Goal: Task Accomplishment & Management: Manage account settings

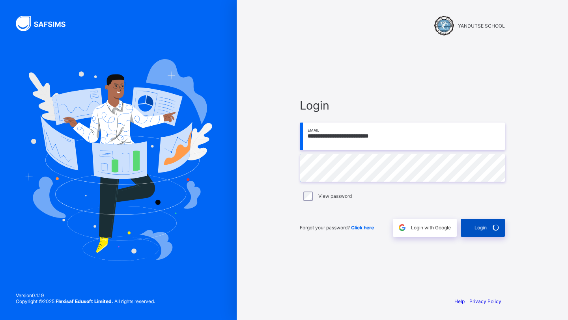
click at [480, 225] on span "Login" at bounding box center [480, 228] width 12 height 6
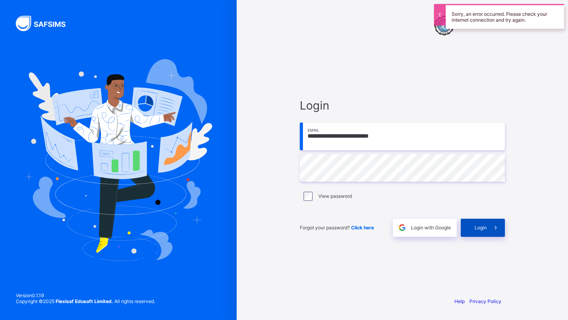
click at [477, 229] on span "Login" at bounding box center [480, 228] width 12 height 6
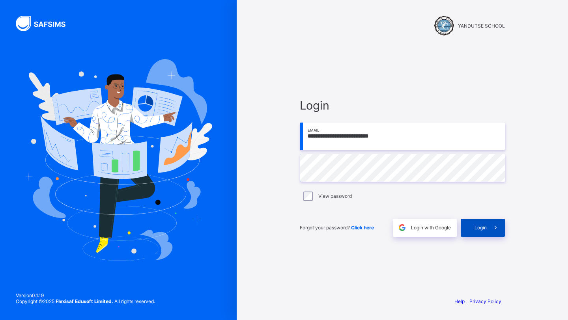
click at [481, 227] on span "Login" at bounding box center [480, 228] width 12 height 6
click at [443, 228] on span "Login with Google" at bounding box center [431, 228] width 40 height 6
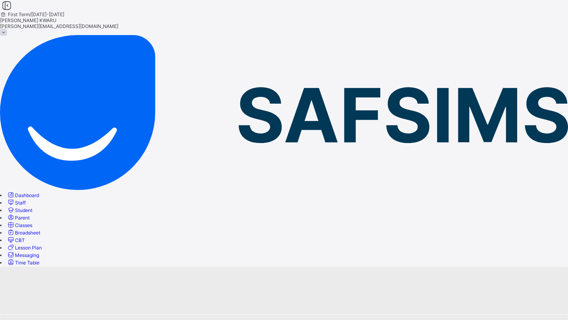
click at [39, 192] on span "Dashboard" at bounding box center [27, 195] width 24 height 6
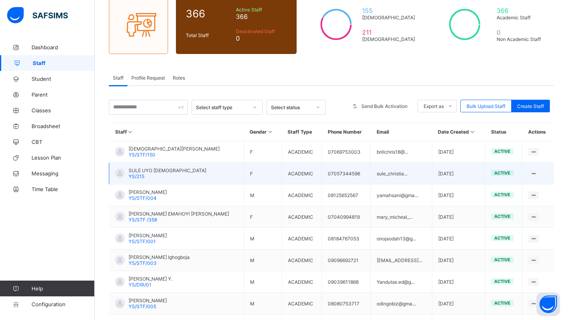
scroll to position [76, 0]
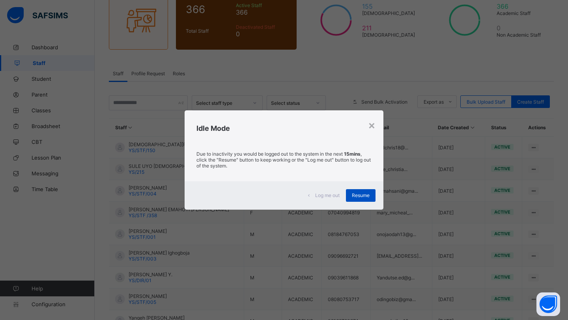
click at [367, 191] on div "Resume" at bounding box center [361, 195] width 30 height 13
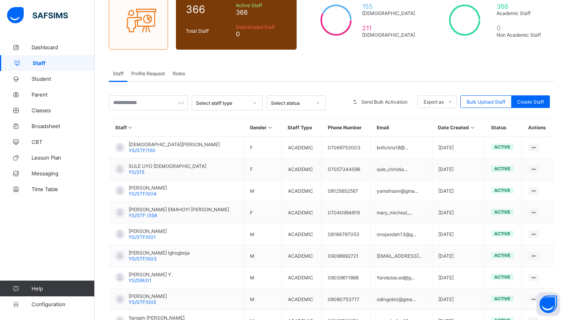
scroll to position [46, 0]
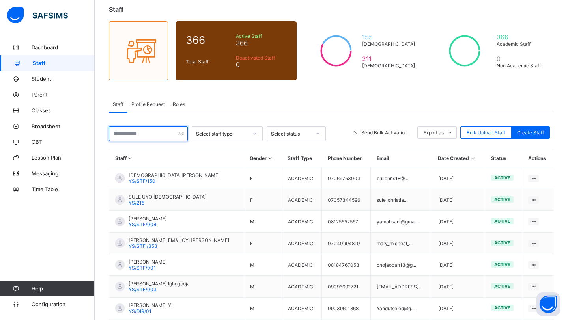
click at [129, 132] on input "text" at bounding box center [148, 133] width 79 height 15
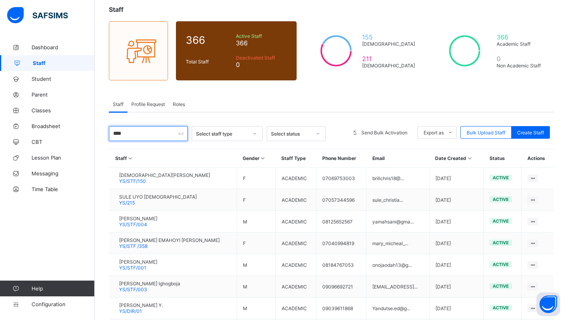
scroll to position [35, 0]
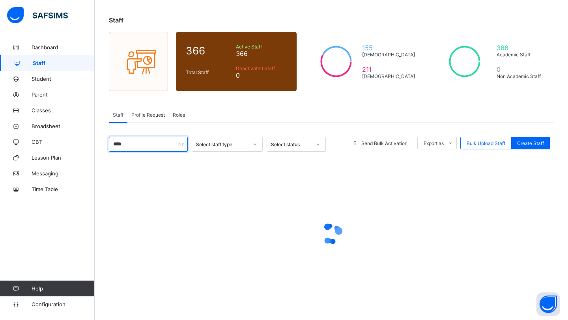
type input "****"
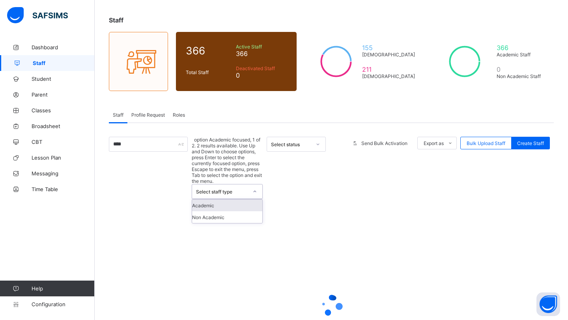
click at [256, 188] on icon at bounding box center [254, 192] width 5 height 8
click at [242, 211] on div "Non Academic" at bounding box center [227, 217] width 70 height 12
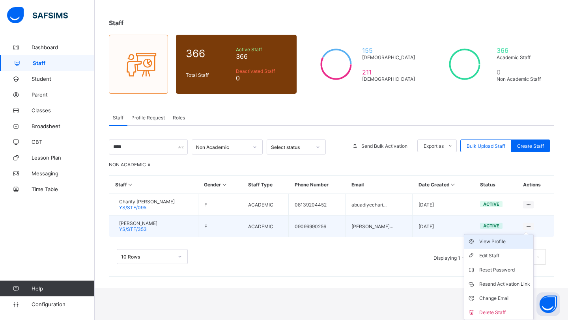
click at [525, 246] on div "View Profile" at bounding box center [504, 242] width 51 height 8
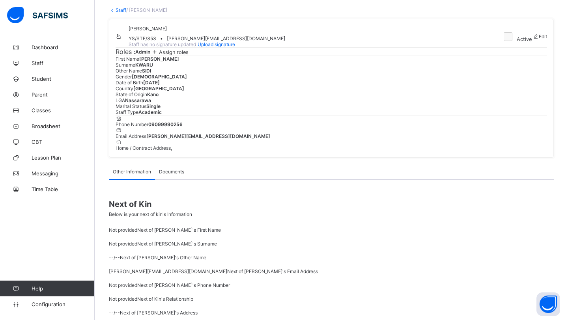
scroll to position [44, 0]
click at [538, 40] on span "Edit" at bounding box center [542, 37] width 8 height 6
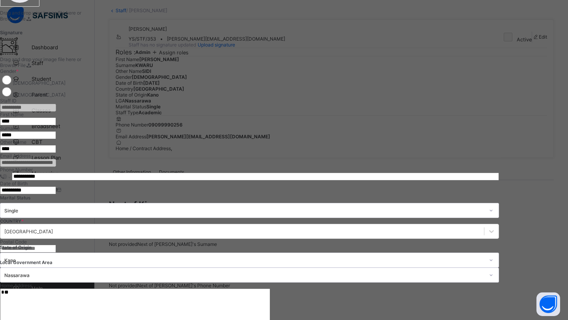
scroll to position [0, 0]
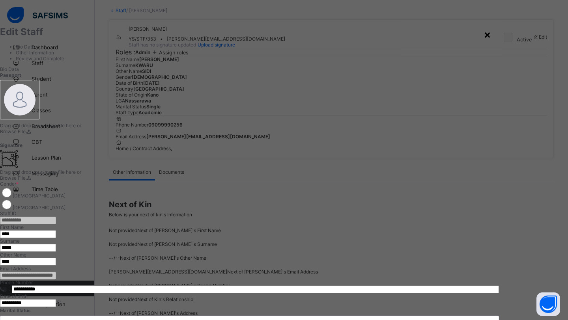
click at [491, 34] on div "×" at bounding box center [486, 34] width 7 height 13
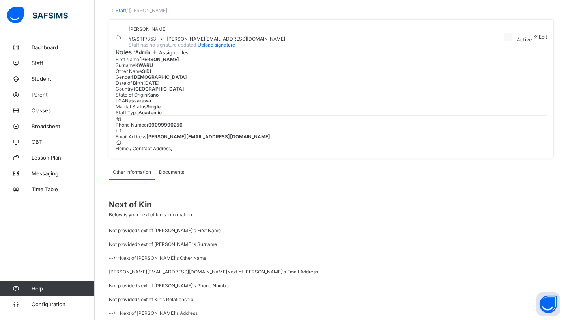
click at [538, 40] on span "Edit" at bounding box center [542, 37] width 8 height 6
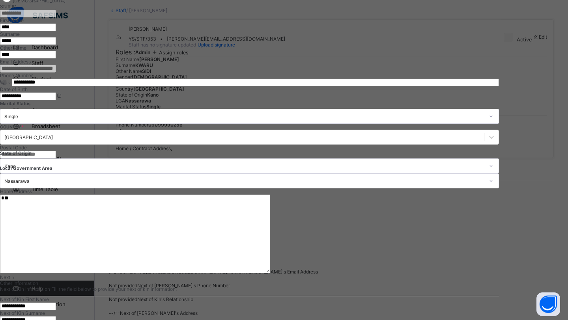
scroll to position [231, 0]
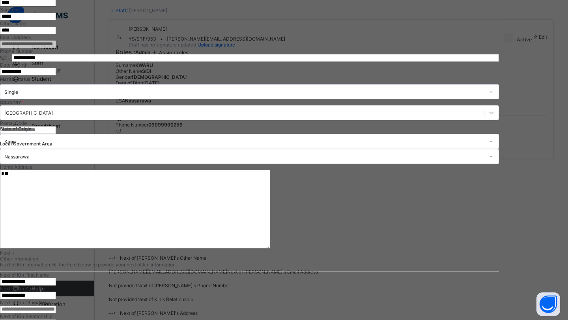
click at [10, 250] on span "Next" at bounding box center [5, 253] width 10 height 6
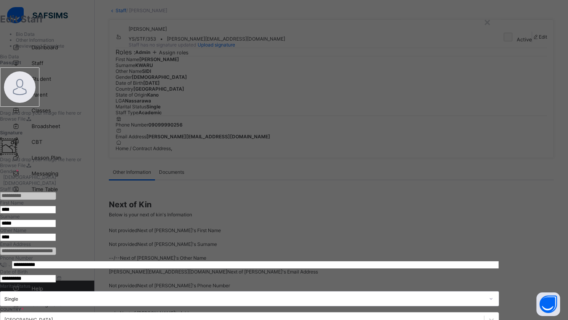
scroll to position [11, 0]
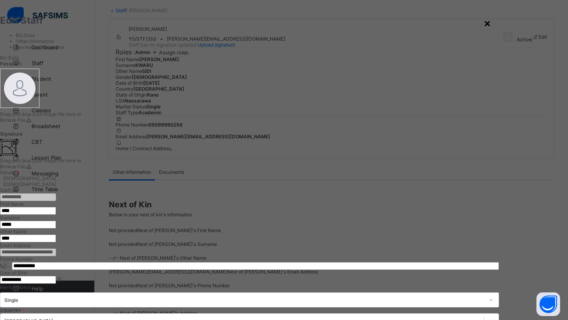
click at [491, 26] on div "×" at bounding box center [486, 22] width 7 height 13
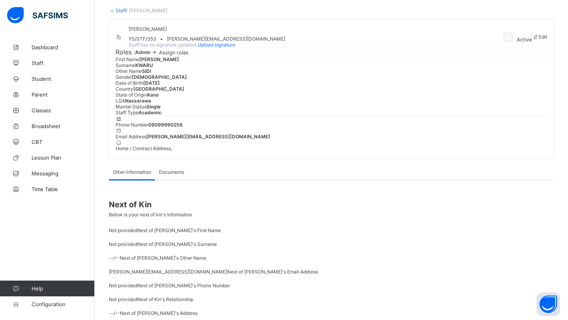
scroll to position [35, 0]
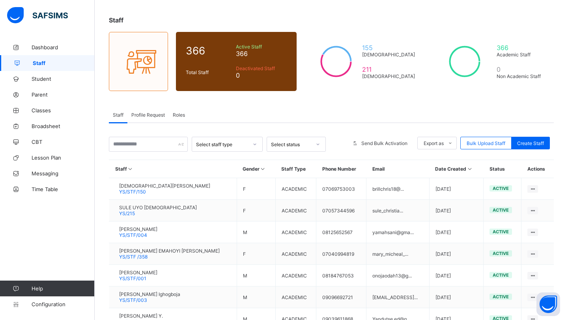
click at [236, 173] on th "Gender" at bounding box center [255, 169] width 39 height 18
click at [43, 112] on span "Classes" at bounding box center [63, 110] width 63 height 6
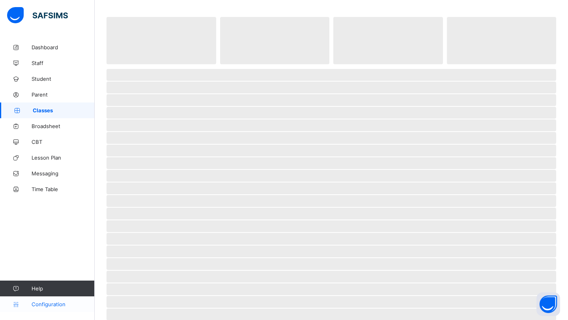
click at [60, 305] on span "Configuration" at bounding box center [63, 304] width 63 height 6
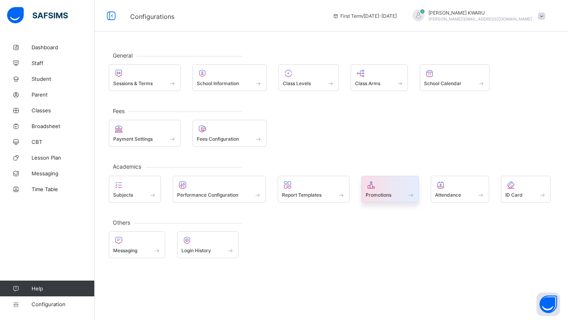
click at [385, 190] on span at bounding box center [389, 191] width 49 height 2
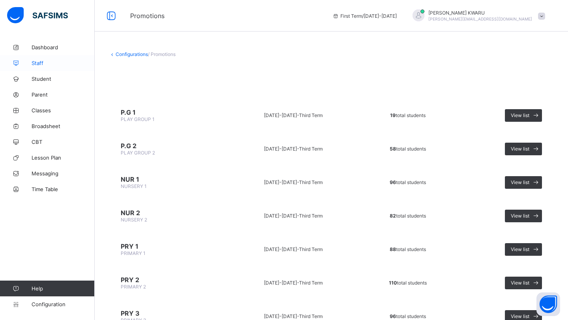
click at [43, 62] on span "Staff" at bounding box center [63, 63] width 63 height 6
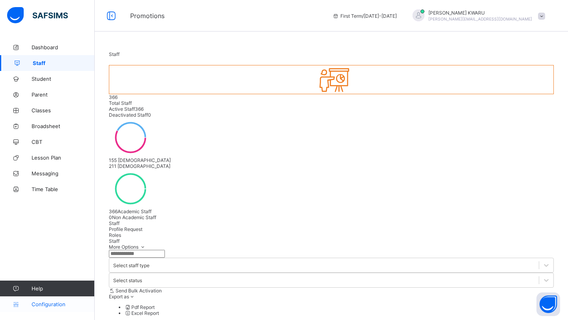
click at [72, 304] on span "Configuration" at bounding box center [63, 304] width 63 height 6
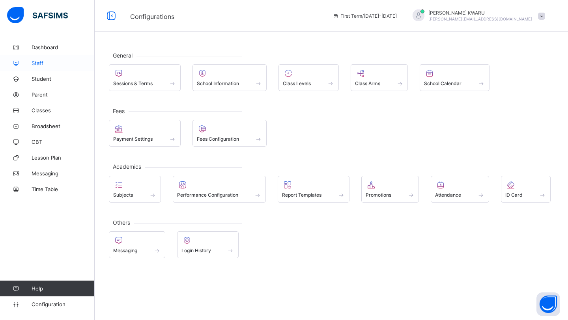
click at [40, 63] on span "Staff" at bounding box center [63, 63] width 63 height 6
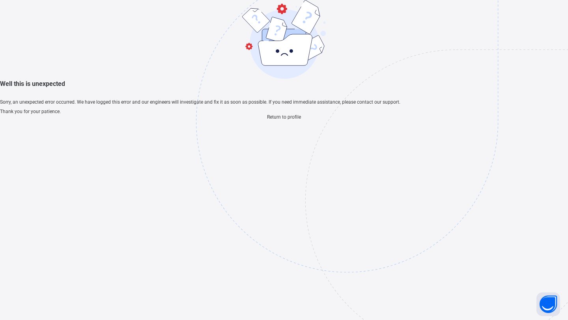
click at [282, 120] on span "Return to profile" at bounding box center [284, 117] width 34 height 6
click at [287, 120] on span "Return to profile" at bounding box center [284, 117] width 34 height 6
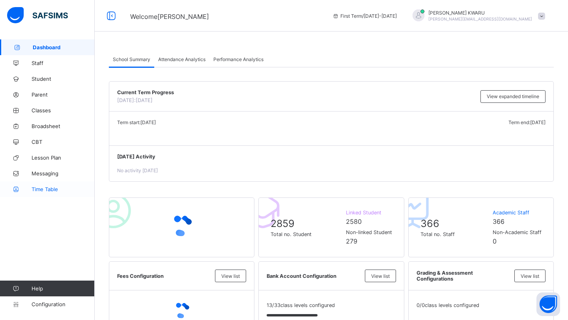
click at [45, 188] on span "Time Table" at bounding box center [63, 189] width 63 height 6
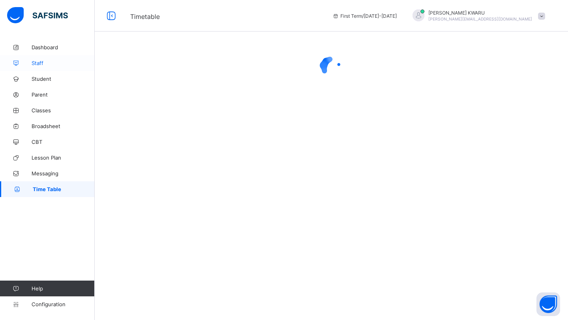
click at [41, 67] on link "Staff" at bounding box center [47, 63] width 95 height 16
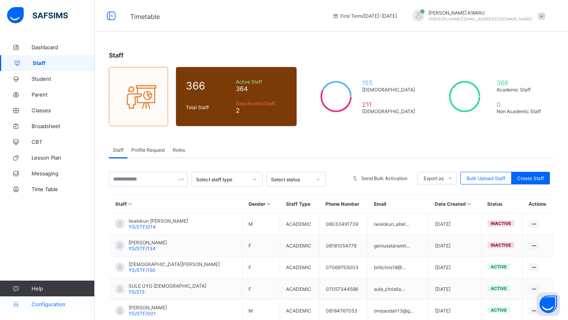
click at [59, 305] on span "Configuration" at bounding box center [63, 304] width 63 height 6
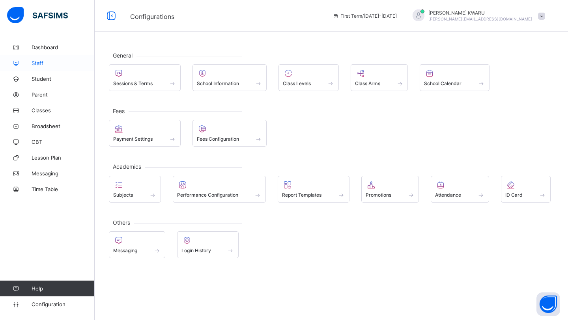
click at [43, 62] on span "Staff" at bounding box center [63, 63] width 63 height 6
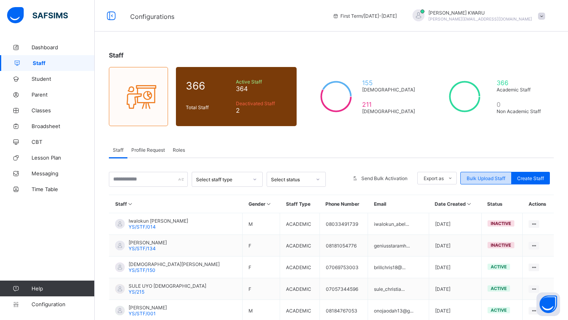
click at [486, 178] on span "Bulk Upload Staff" at bounding box center [485, 178] width 39 height 6
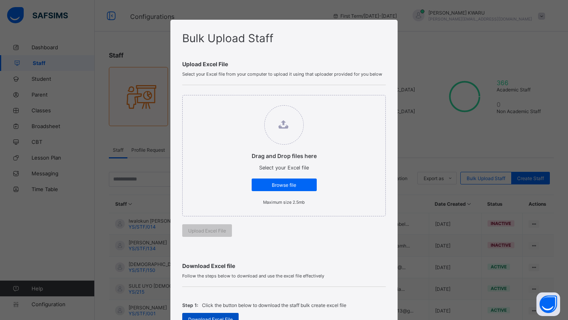
click at [218, 313] on div "Download Excel File" at bounding box center [210, 319] width 56 height 13
click at [299, 210] on div "Drag and Drop files here Select your Excel file Browse file Maximum size 2.5mb" at bounding box center [283, 155] width 203 height 121
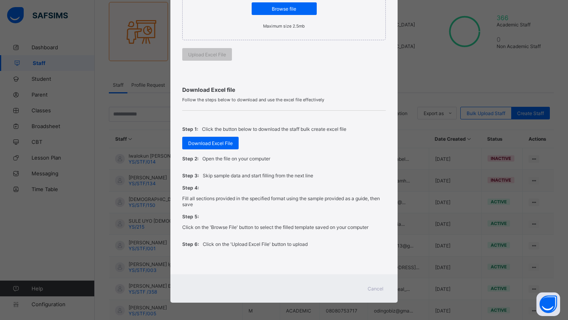
scroll to position [67, 0]
click at [372, 282] on div "Cancel" at bounding box center [375, 288] width 28 height 13
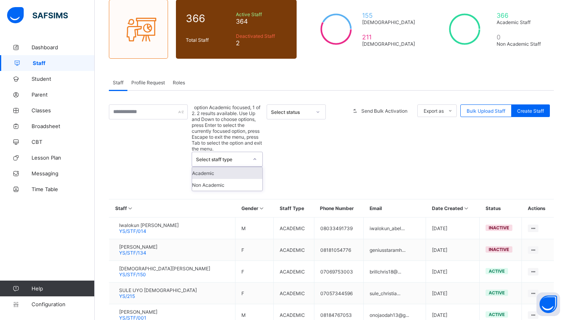
click at [254, 155] on icon at bounding box center [254, 159] width 5 height 8
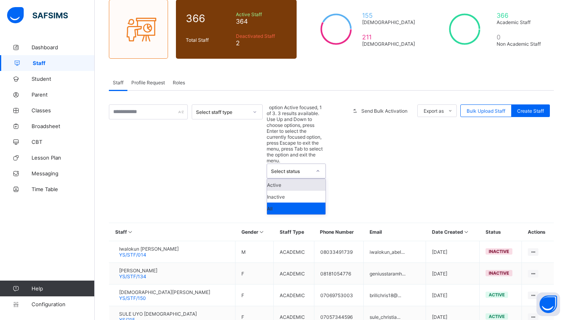
click at [318, 167] on icon at bounding box center [317, 171] width 5 height 8
click at [318, 84] on div "Staff Profile Request Roles" at bounding box center [331, 82] width 445 height 16
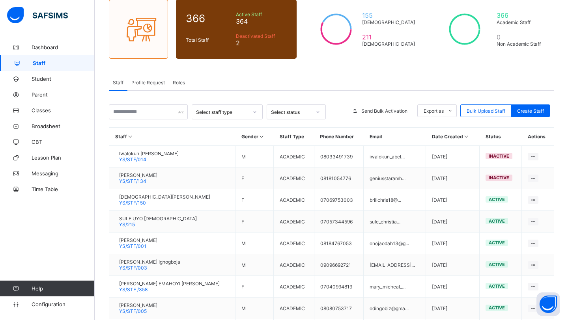
click at [180, 82] on span "Roles" at bounding box center [179, 83] width 12 height 6
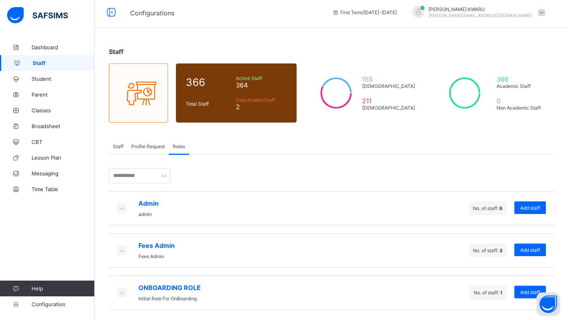
click at [122, 208] on icon at bounding box center [121, 208] width 9 height 8
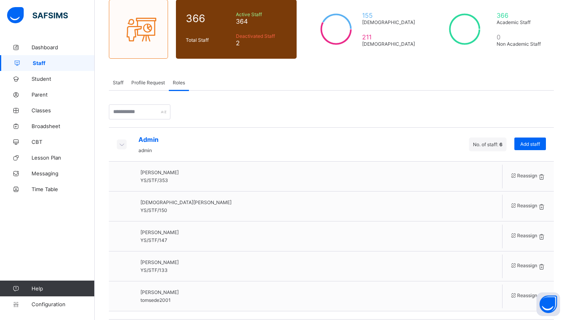
scroll to position [156, 0]
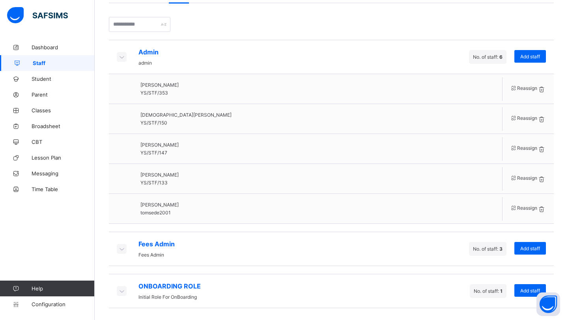
click at [121, 249] on icon at bounding box center [121, 249] width 9 height 8
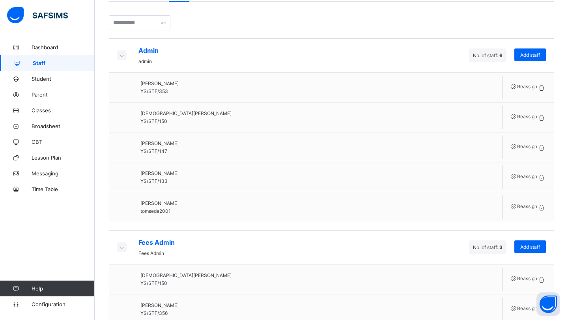
scroll to position [218, 0]
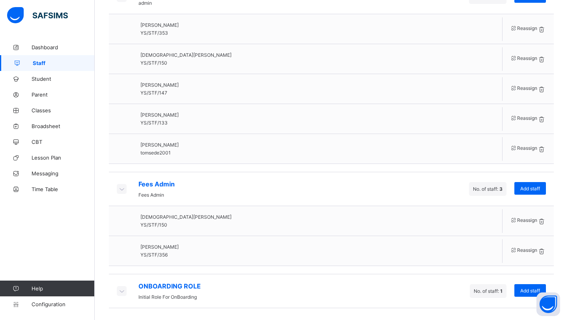
click at [123, 290] on icon at bounding box center [121, 291] width 9 height 8
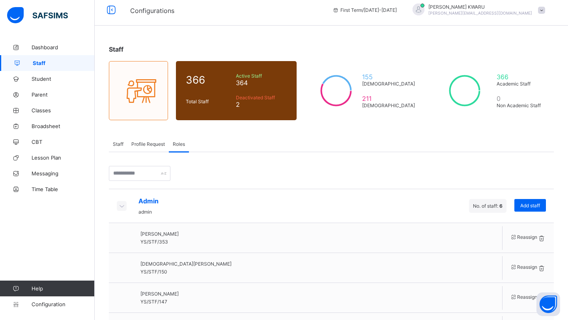
scroll to position [0, 0]
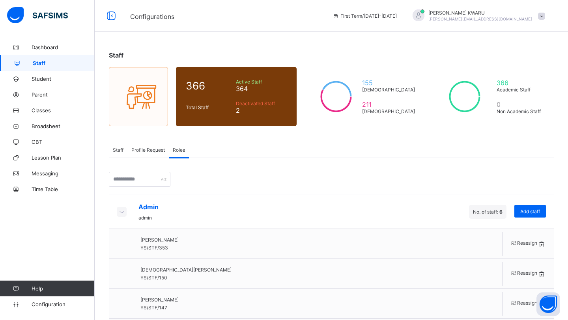
click at [118, 149] on span "Staff" at bounding box center [118, 150] width 11 height 6
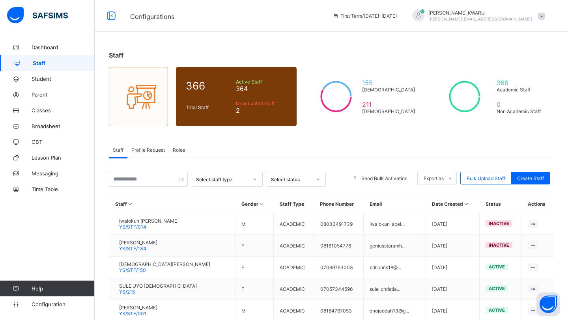
click at [44, 80] on span "Student" at bounding box center [63, 79] width 63 height 6
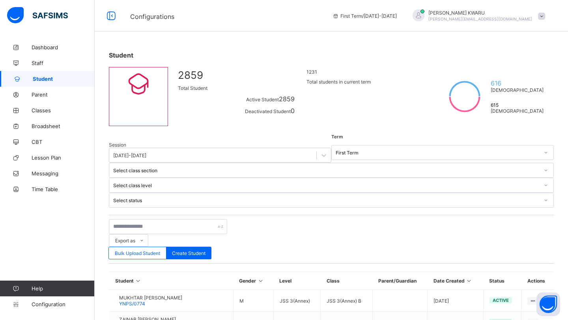
click at [46, 80] on span "Student" at bounding box center [64, 79] width 62 height 6
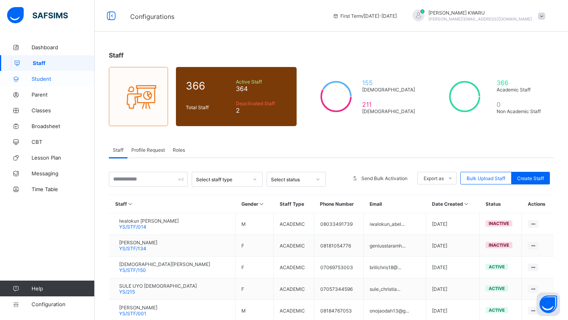
click at [52, 78] on span "Student" at bounding box center [63, 79] width 63 height 6
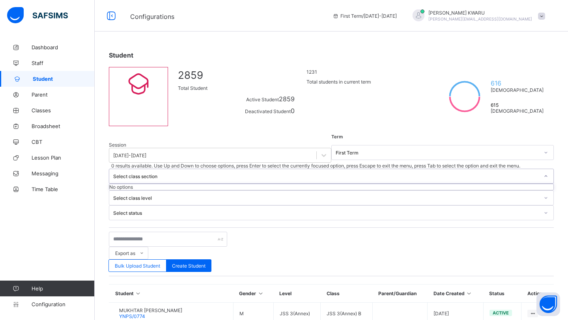
click at [543, 172] on icon at bounding box center [545, 176] width 5 height 8
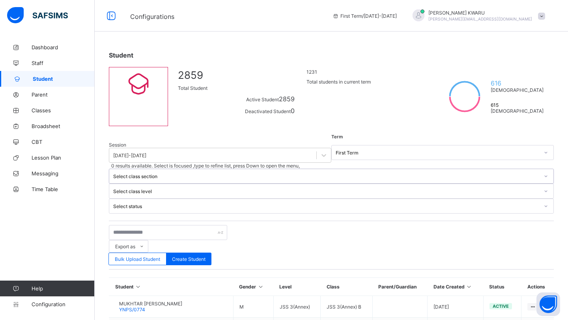
click at [543, 172] on icon at bounding box center [545, 176] width 5 height 8
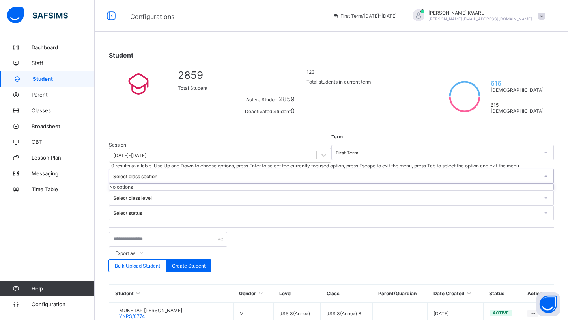
click at [543, 172] on icon at bounding box center [545, 176] width 5 height 8
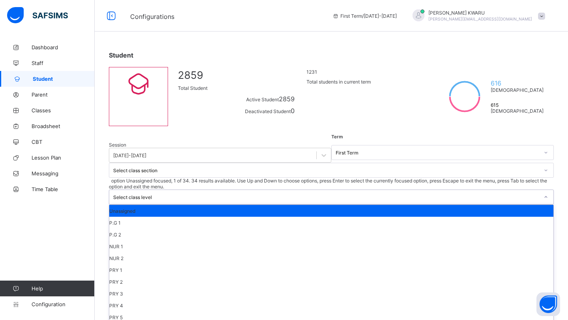
click at [539, 191] on div at bounding box center [545, 197] width 13 height 13
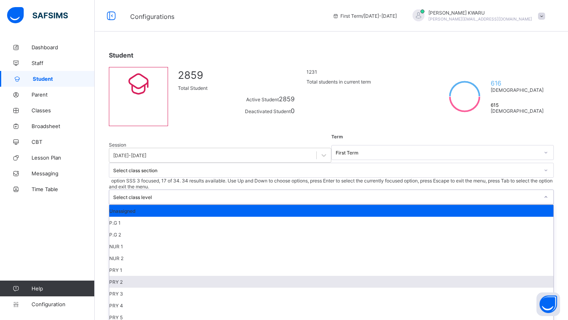
scroll to position [127, 0]
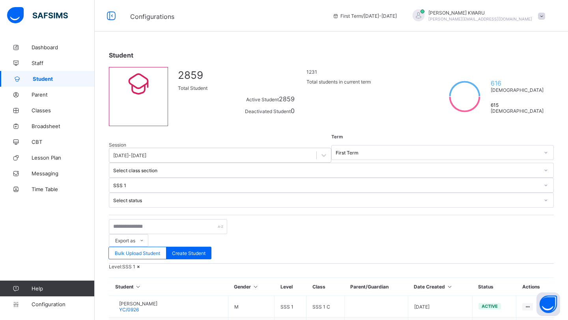
click at [400, 264] on div "Level: SSS 1" at bounding box center [331, 267] width 445 height 6
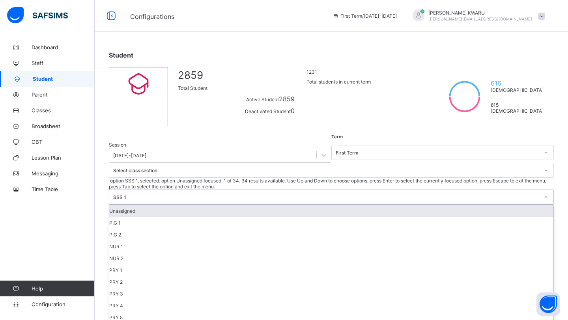
click at [543, 193] on icon at bounding box center [545, 197] width 5 height 8
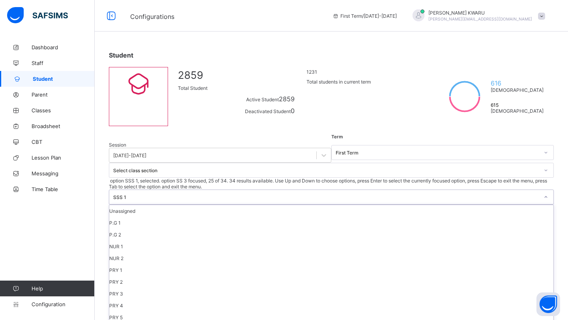
scroll to position [223, 0]
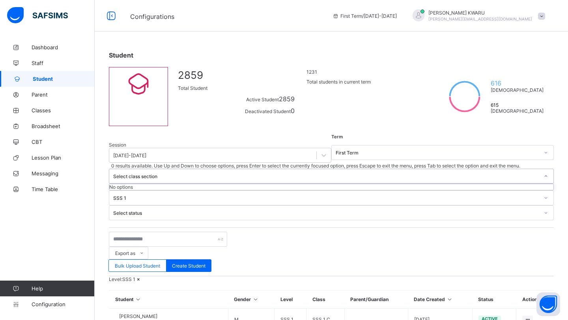
click at [543, 172] on icon at bounding box center [545, 176] width 5 height 8
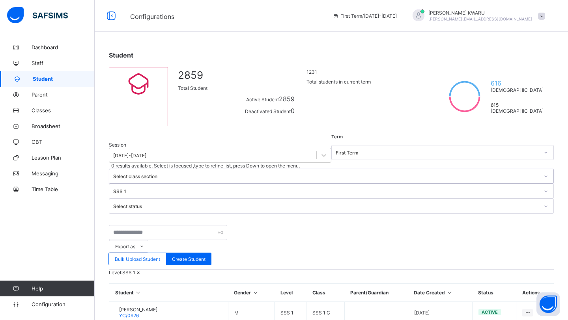
click at [543, 172] on icon at bounding box center [545, 176] width 5 height 8
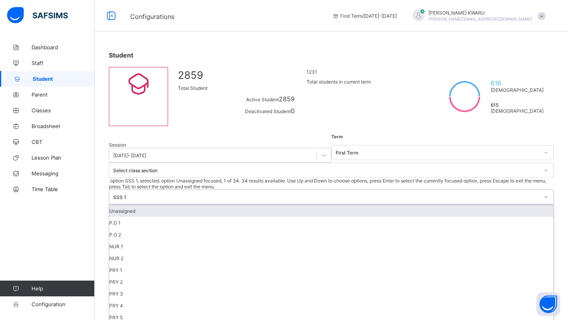
click at [543, 193] on icon at bounding box center [545, 197] width 5 height 8
click at [347, 205] on div "Unassigned" at bounding box center [331, 211] width 444 height 12
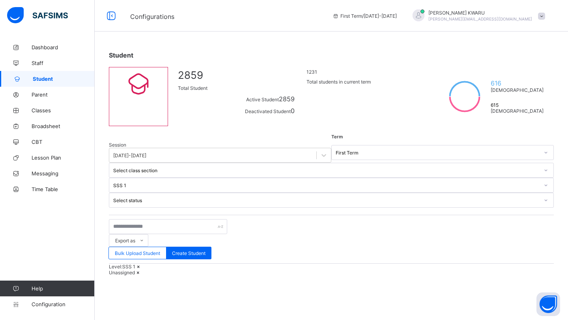
click at [142, 270] on icon at bounding box center [138, 273] width 7 height 6
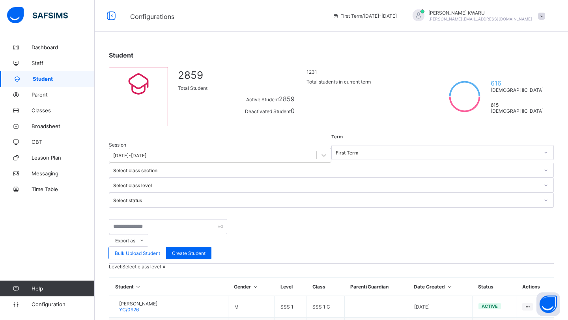
click at [168, 264] on icon at bounding box center [164, 267] width 7 height 6
